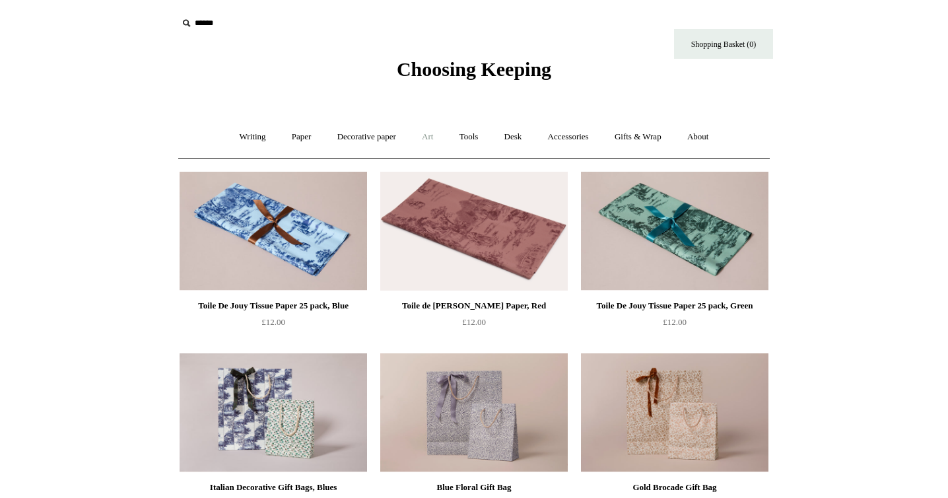
scroll to position [38, 0]
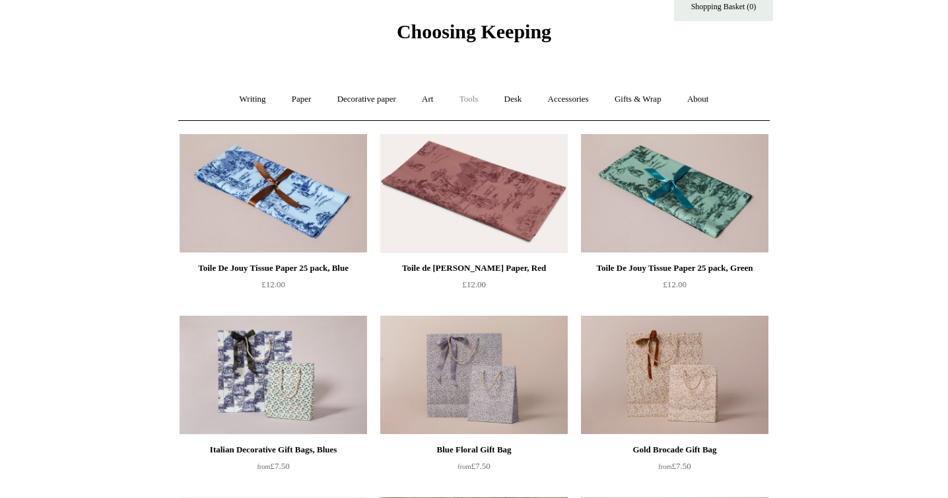
click at [476, 96] on link "Tools +" at bounding box center [469, 99] width 43 height 35
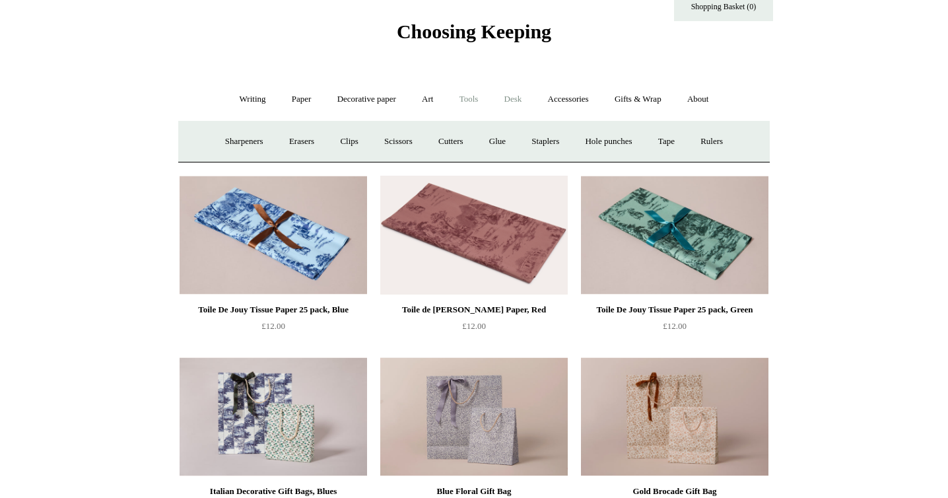
click at [511, 93] on link "Desk +" at bounding box center [514, 99] width 42 height 35
click at [528, 145] on link "Desk Accessories" at bounding box center [510, 141] width 84 height 35
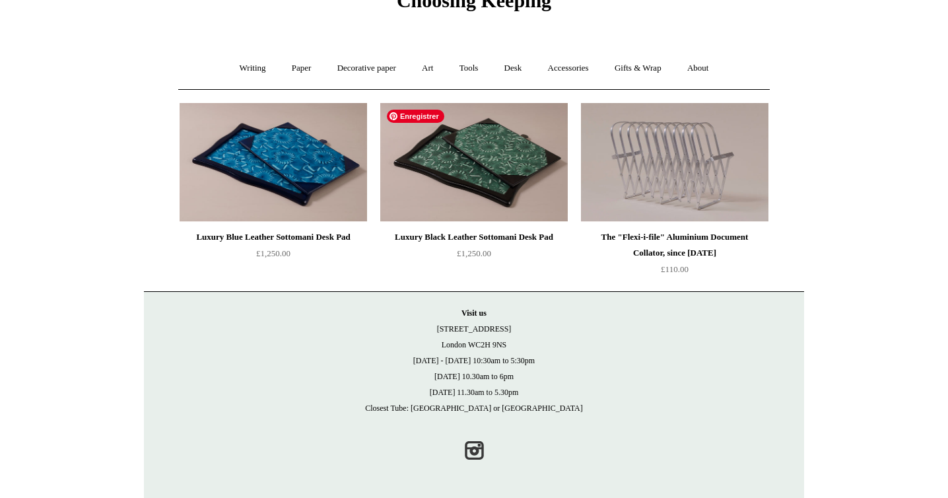
scroll to position [69, 0]
click at [466, 69] on link "Tools +" at bounding box center [469, 68] width 43 height 35
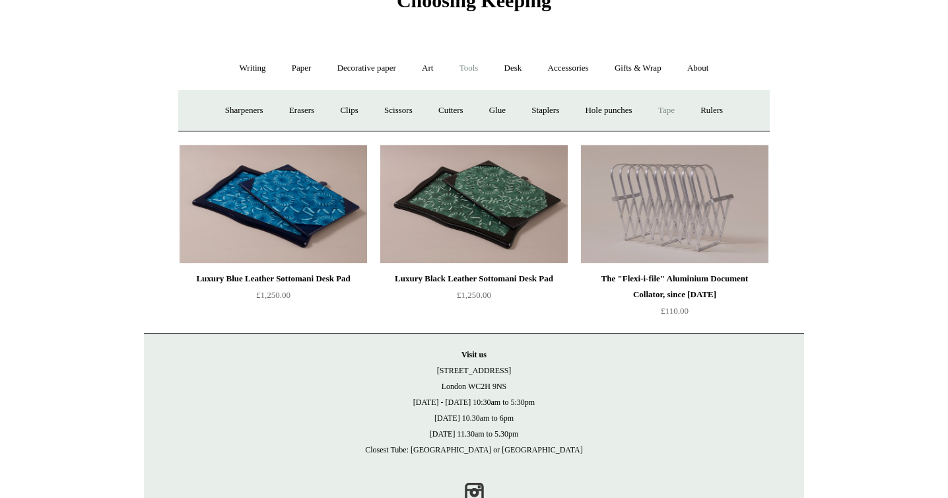
click at [684, 114] on link "Tape +" at bounding box center [667, 110] width 40 height 35
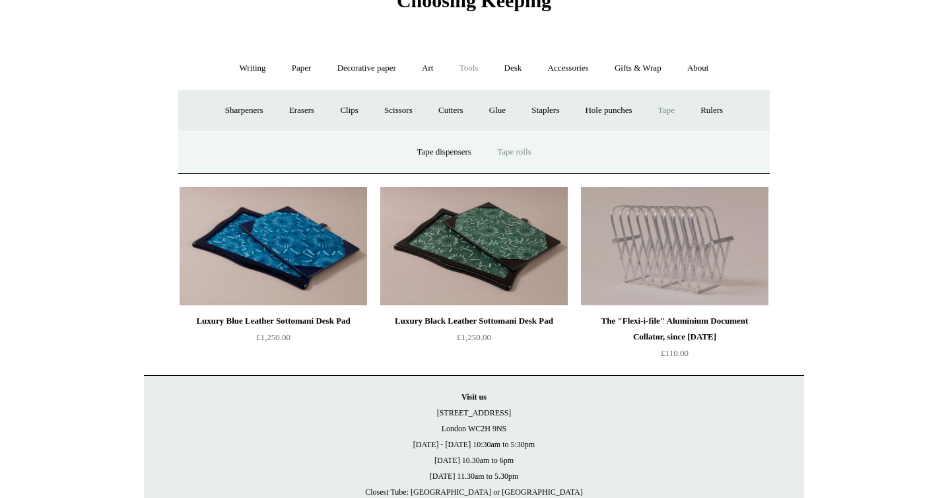
click at [536, 147] on link "Tape rolls" at bounding box center [513, 152] width 57 height 35
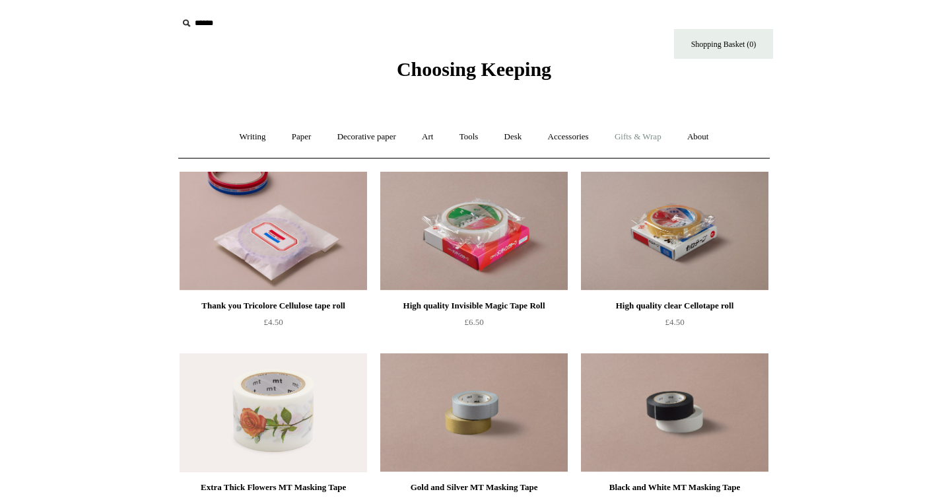
click at [618, 141] on link "Gifts & Wrap +" at bounding box center [638, 137] width 71 height 35
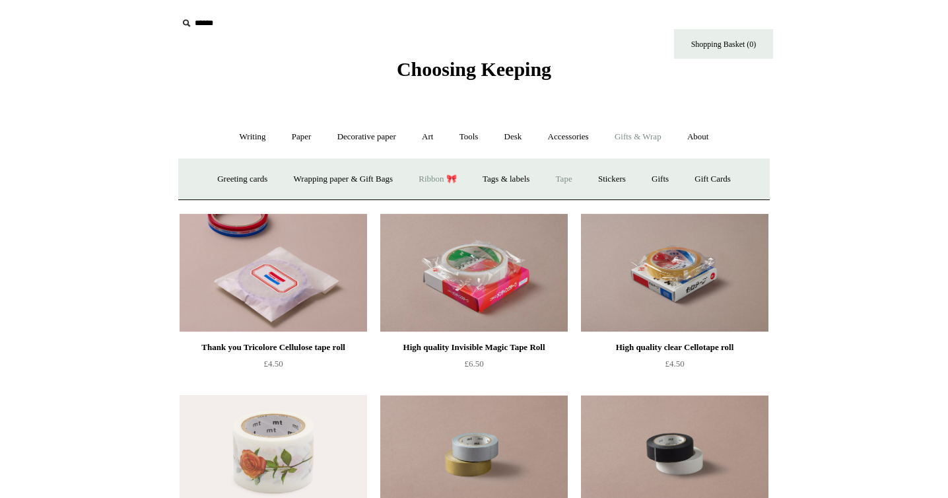
click at [453, 174] on link "Ribbon 🎀" at bounding box center [438, 179] width 62 height 35
